Goal: Task Accomplishment & Management: Use online tool/utility

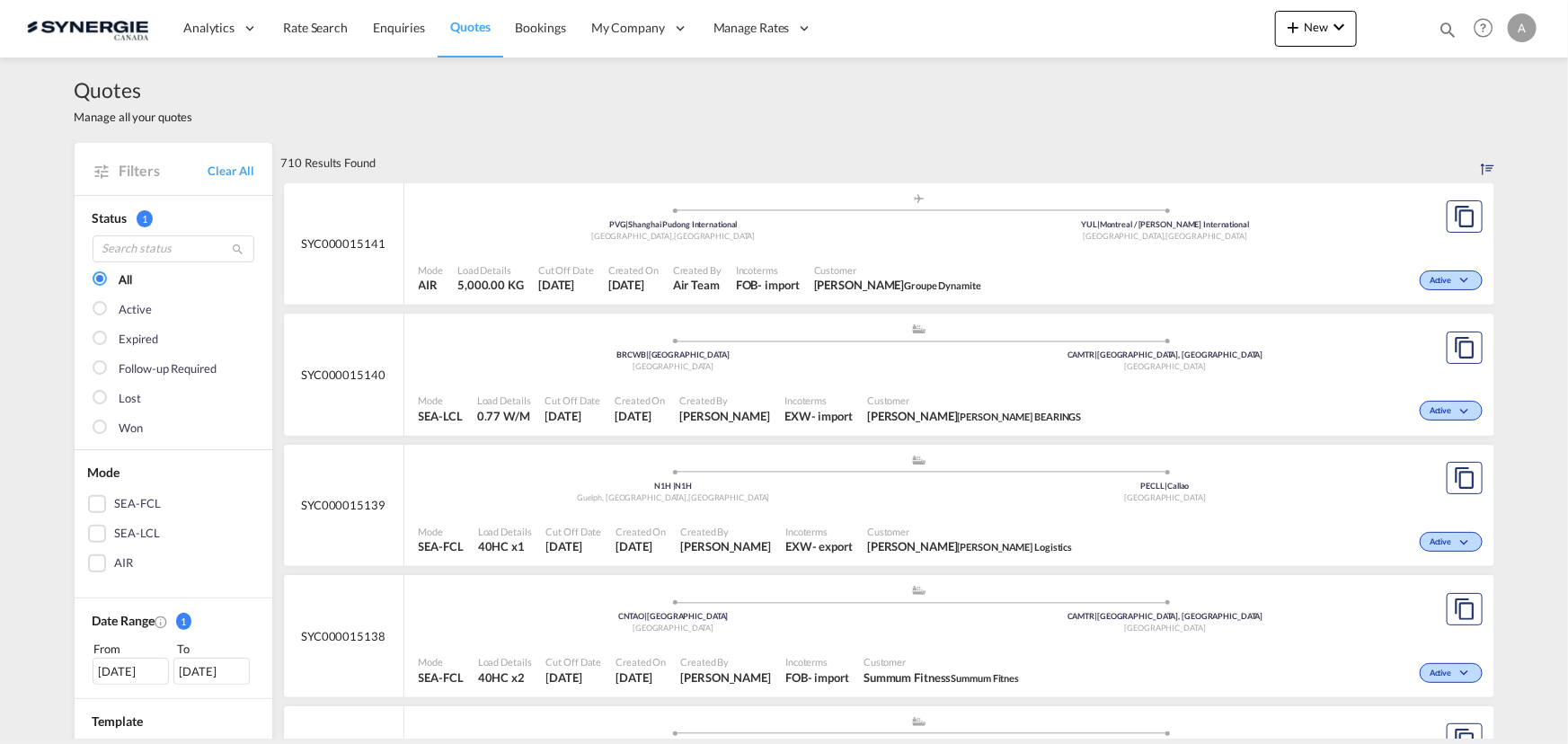
scroll to position [572, 0]
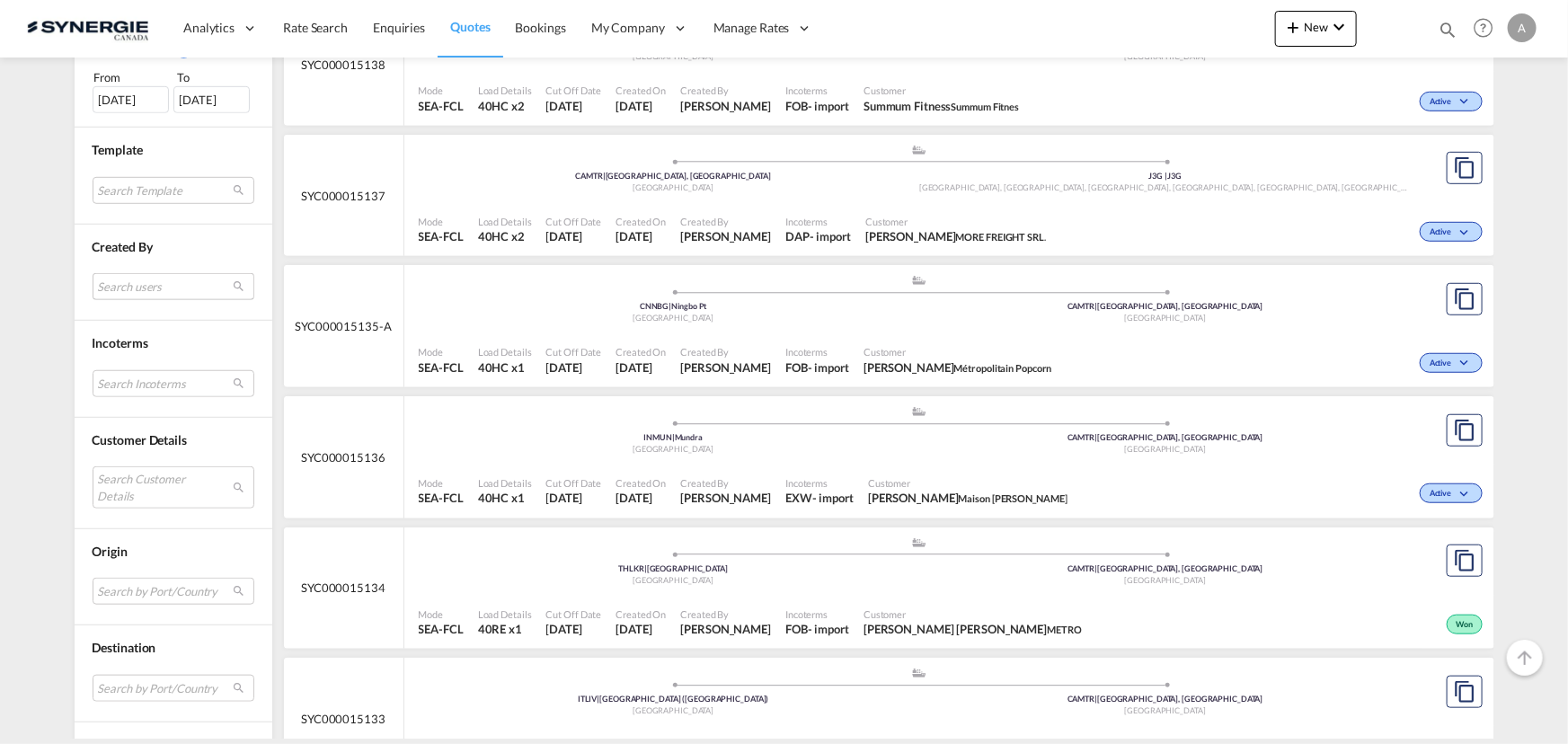
click at [148, 286] on md-select "Search users sugan T sugantha.rajan@freightfy.com raquel Jimenez raquel.jimenez…" at bounding box center [173, 286] width 162 height 27
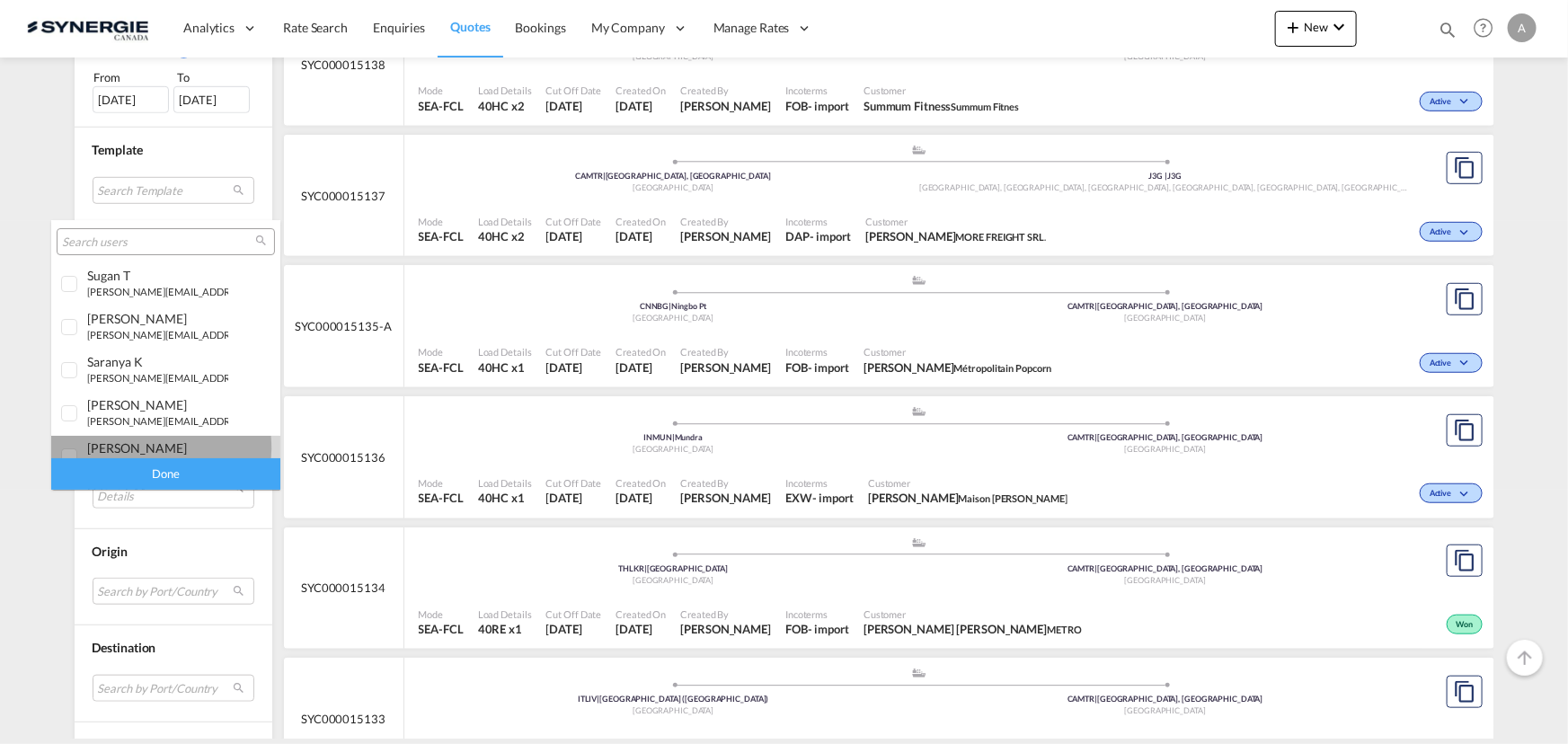
click at [132, 448] on div "adriana Groposila" at bounding box center [157, 447] width 141 height 16
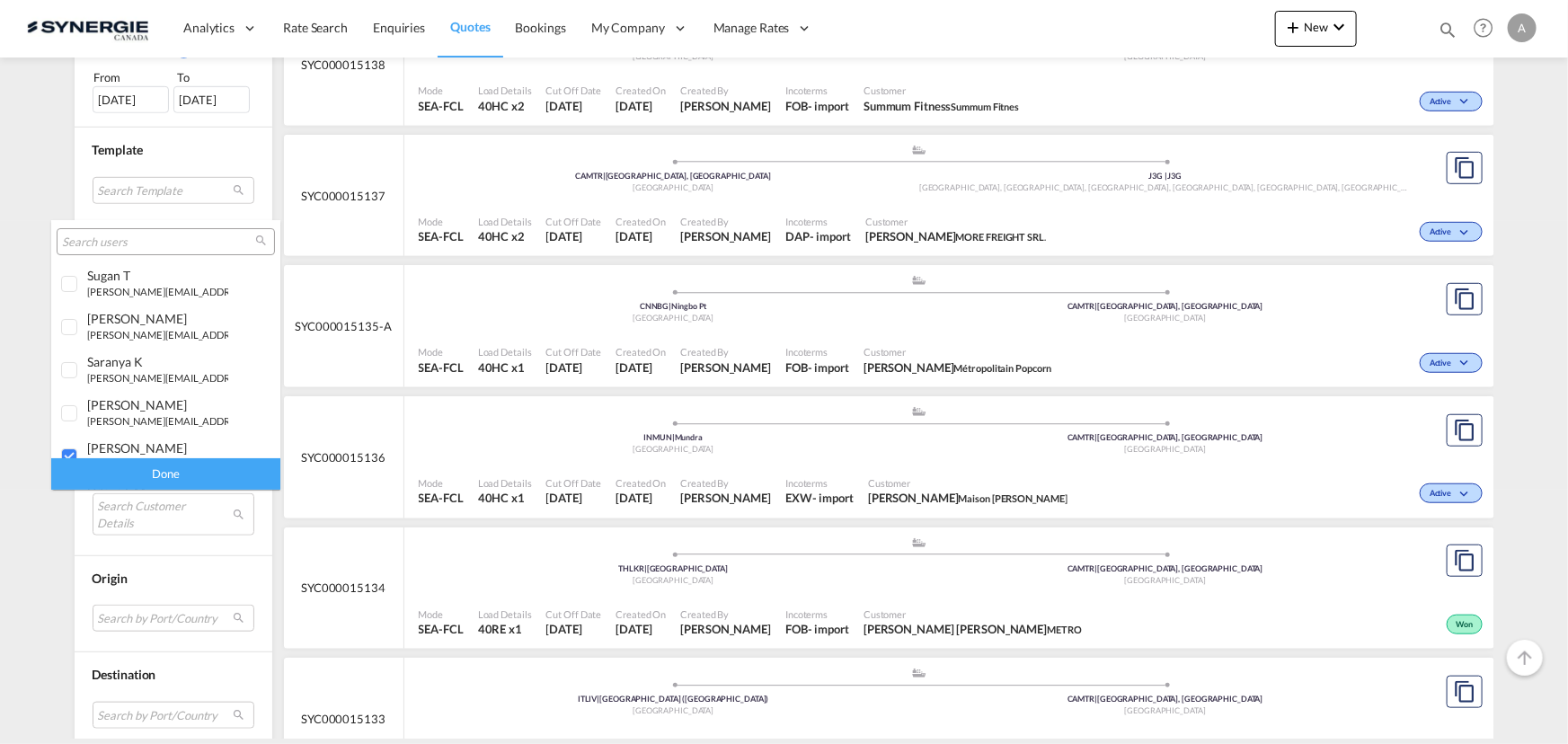
click at [159, 480] on div "Done" at bounding box center [166, 474] width 230 height 31
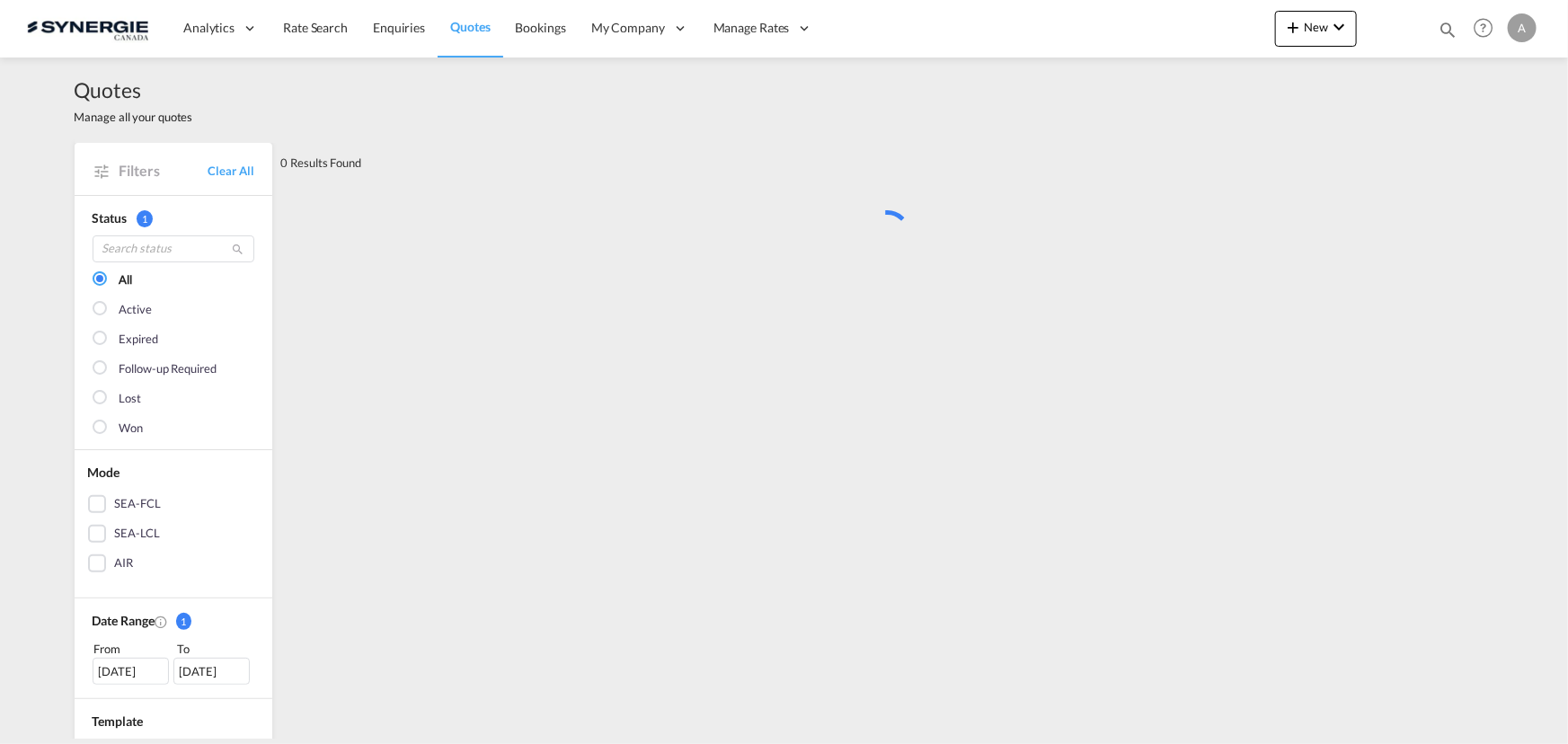
scroll to position [0, 0]
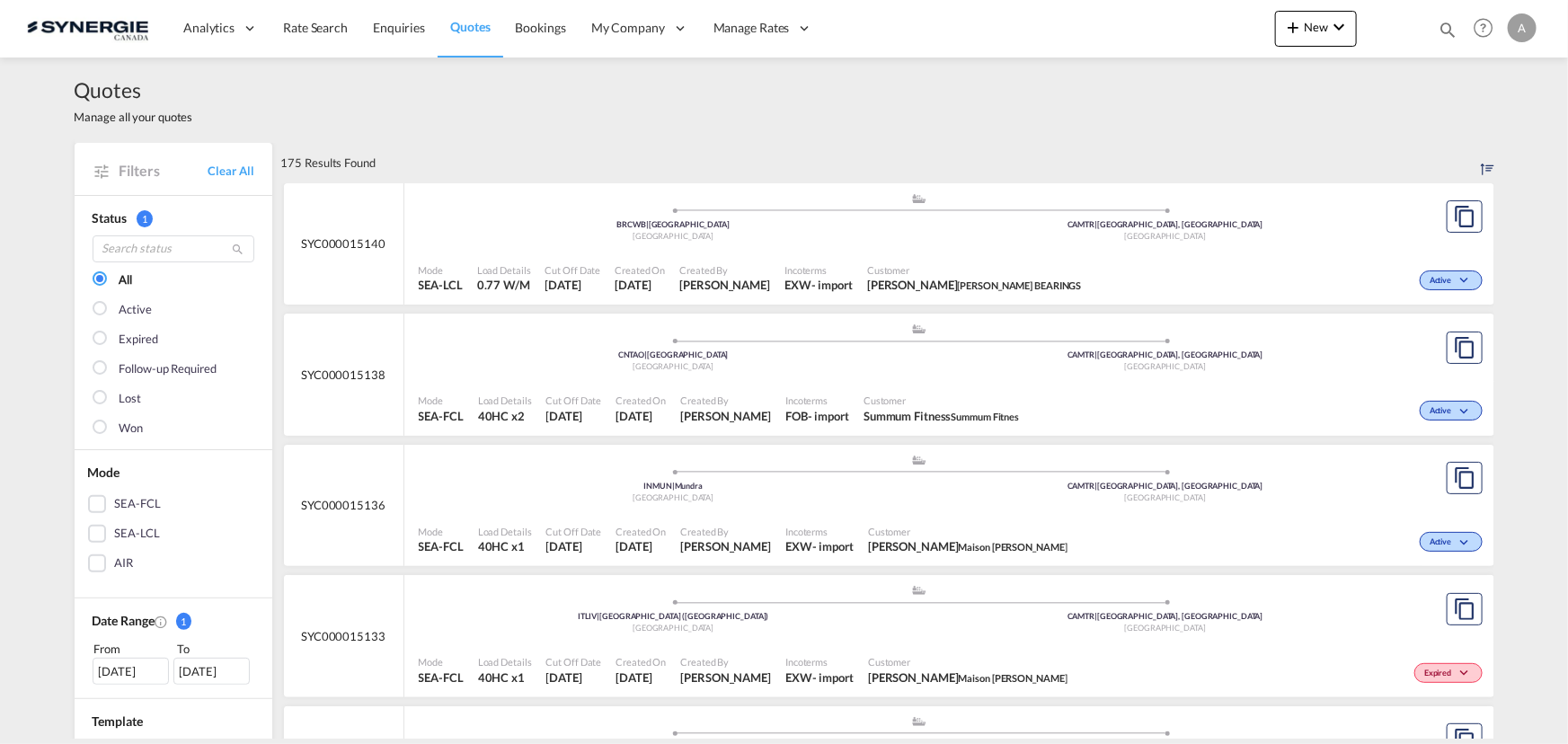
click at [994, 394] on span "Customer" at bounding box center [941, 400] width 156 height 14
click at [944, 525] on span "Customer" at bounding box center [968, 532] width 199 height 14
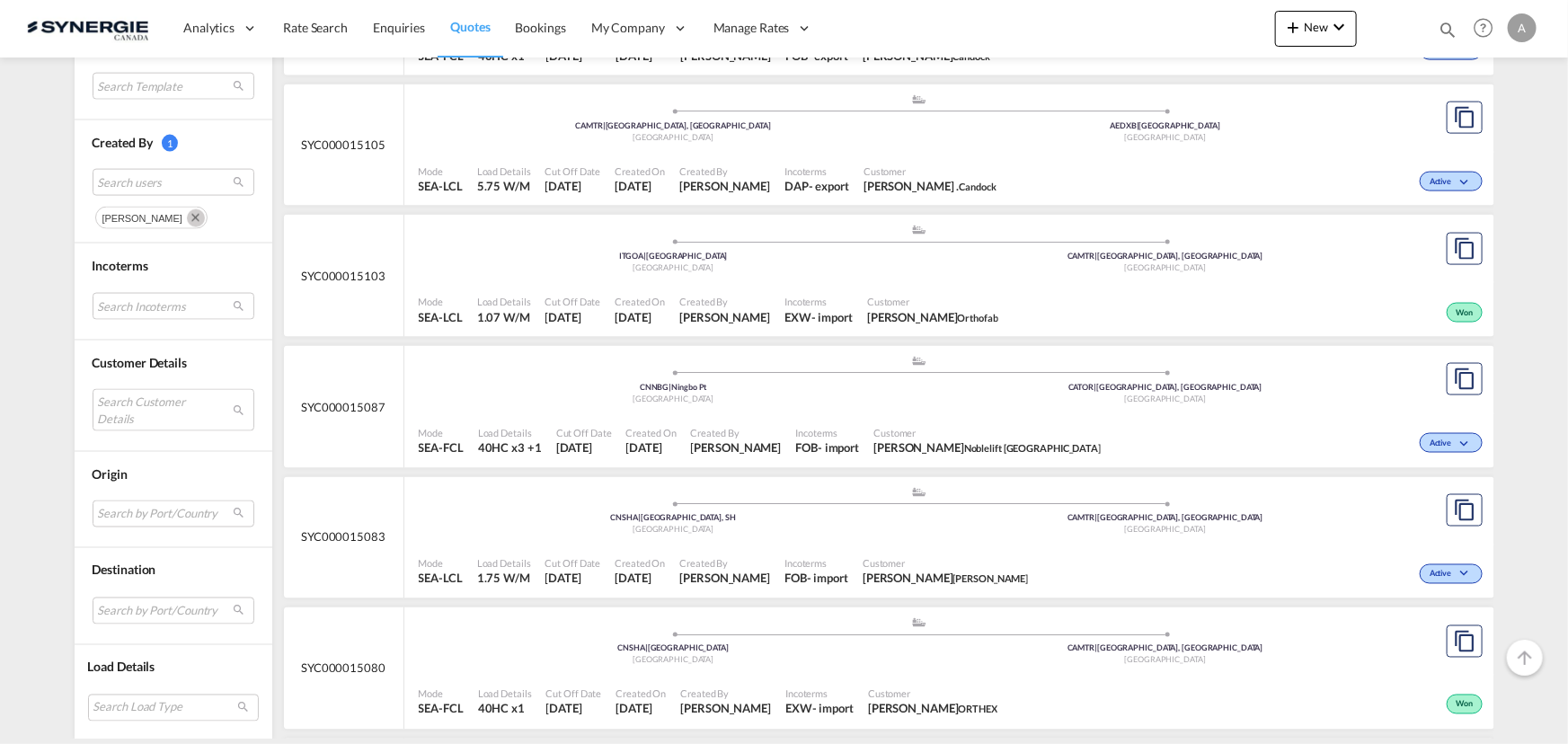
scroll to position [1246, 0]
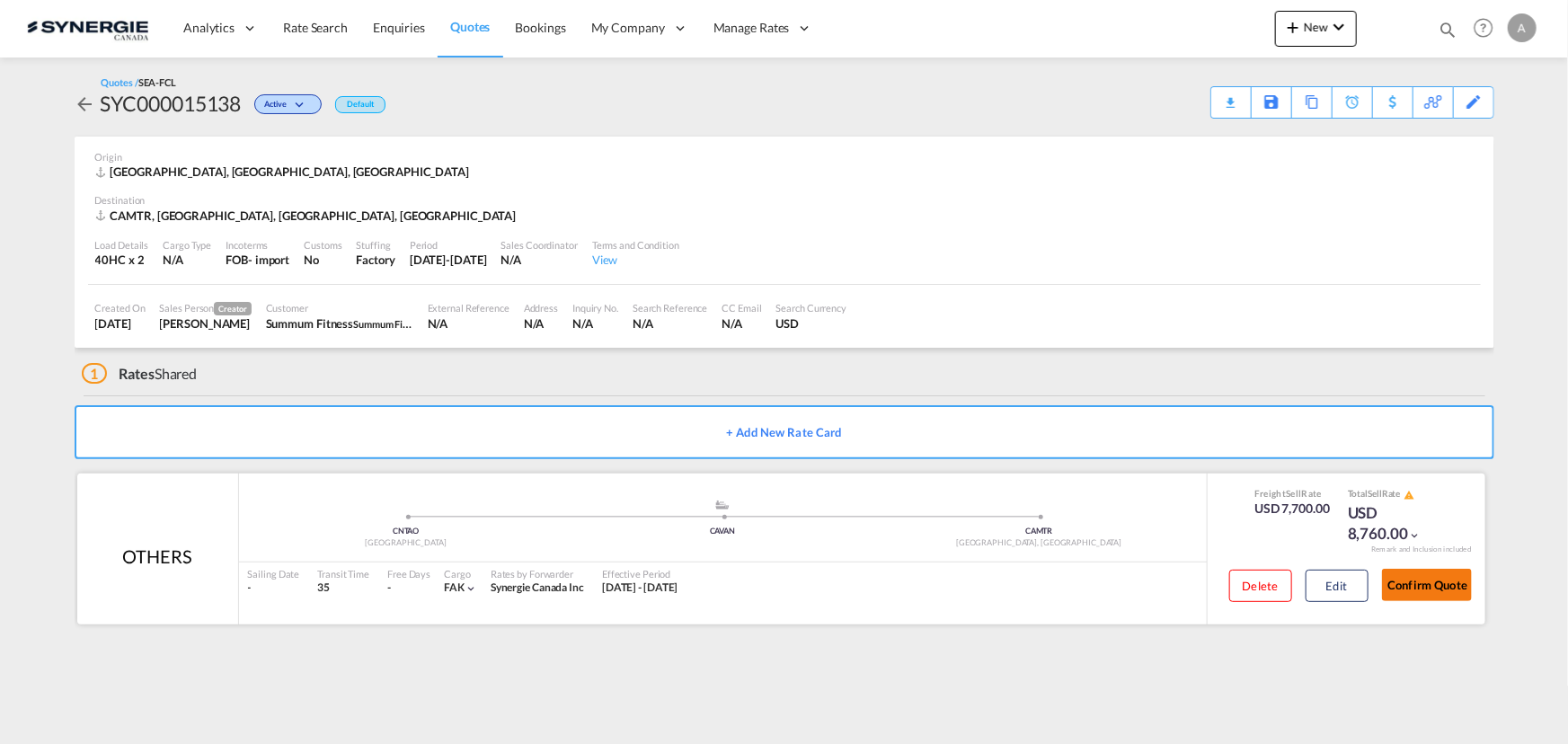
click at [1390, 582] on button "Confirm Quote" at bounding box center [1427, 585] width 90 height 32
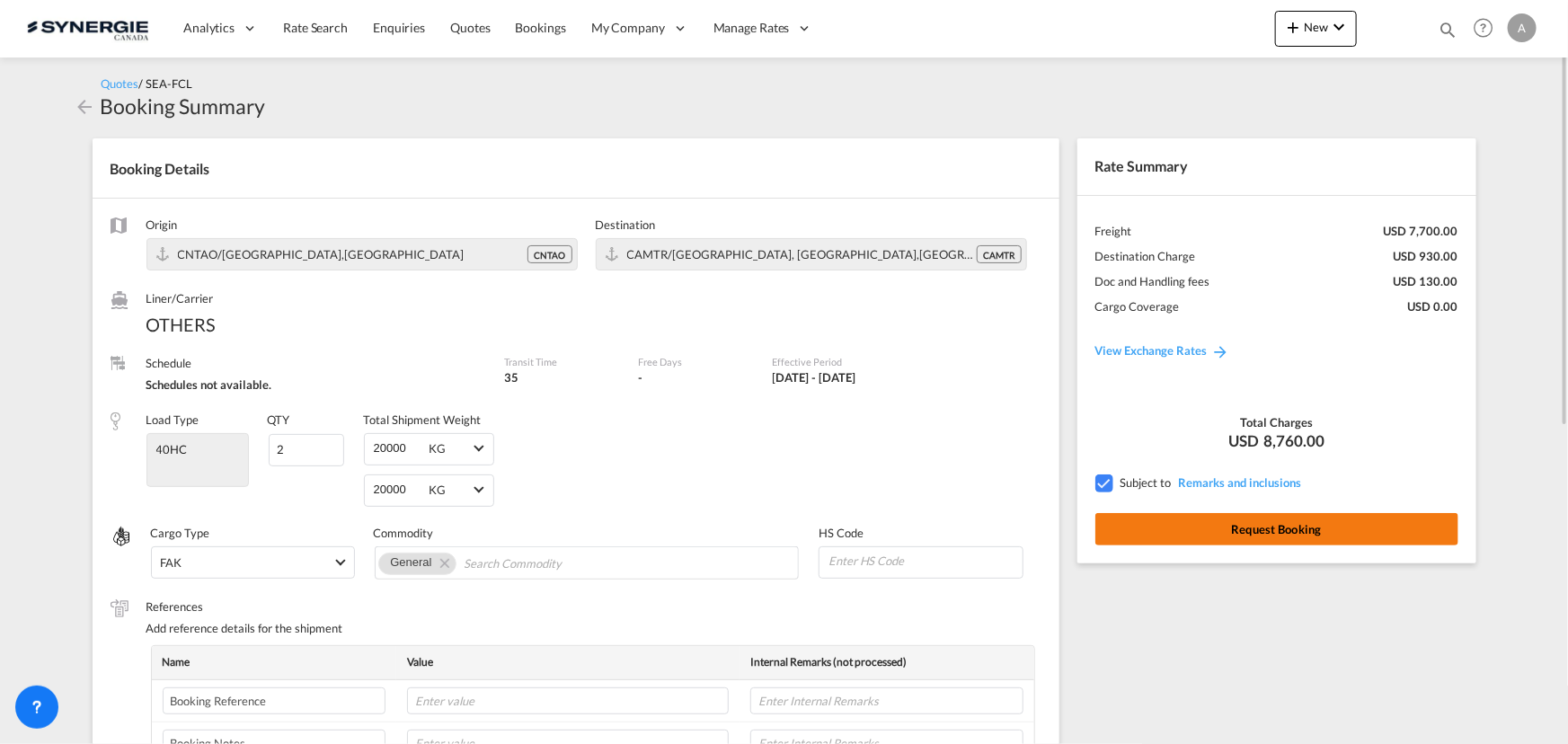
click at [1236, 521] on button "Request Booking" at bounding box center [1277, 529] width 363 height 32
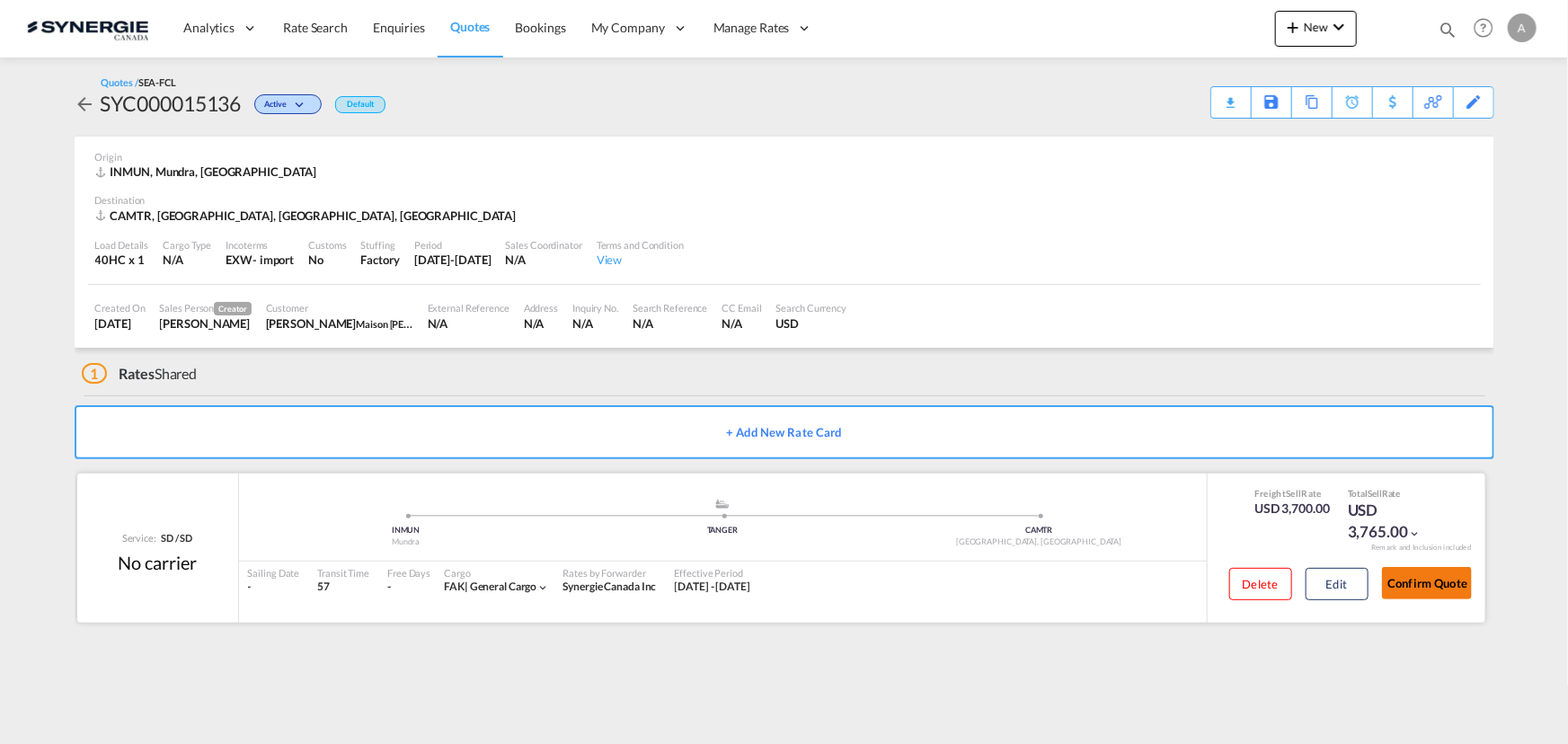
click at [1403, 573] on button "Confirm Quote" at bounding box center [1427, 583] width 90 height 32
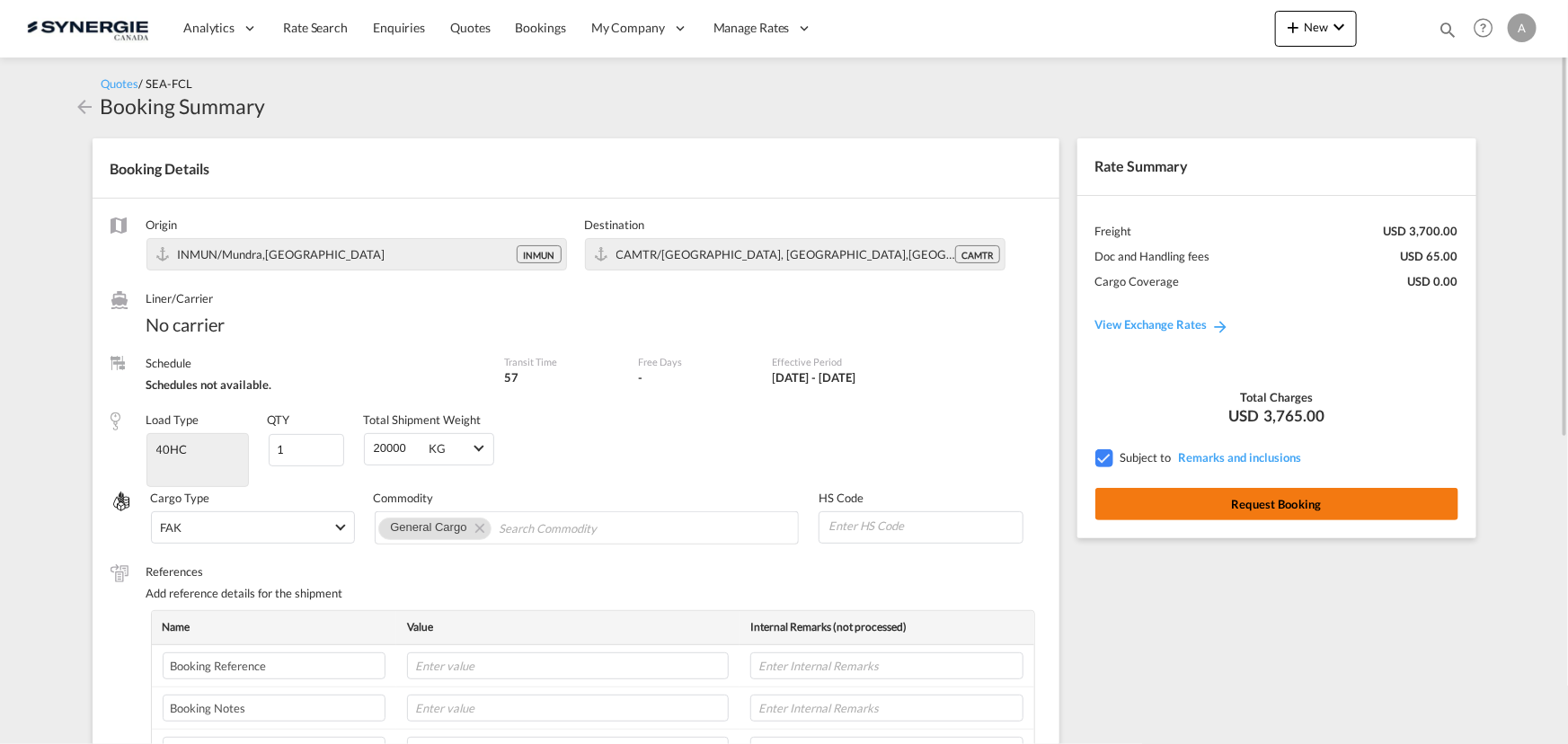
click at [1323, 500] on button "Request Booking" at bounding box center [1277, 503] width 363 height 32
